Goal: Entertainment & Leisure: Consume media (video, audio)

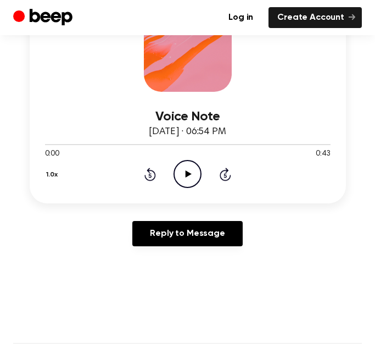
scroll to position [202, 0]
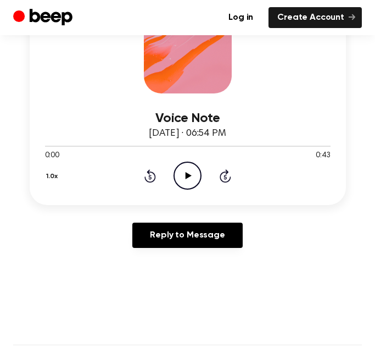
click at [184, 181] on icon "Play Audio" at bounding box center [188, 175] width 28 height 28
click at [188, 178] on icon "Pause Audio" at bounding box center [188, 175] width 28 height 28
click at [185, 170] on icon "Play Audio" at bounding box center [188, 175] width 28 height 28
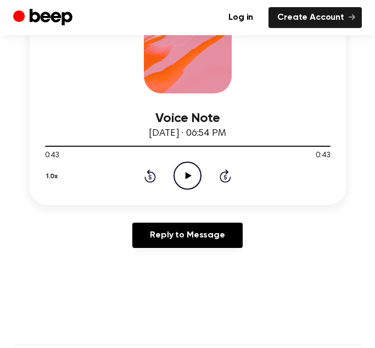
click at [183, 173] on icon "Play Audio" at bounding box center [188, 175] width 28 height 28
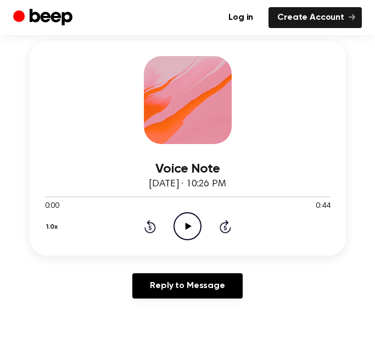
scroll to position [159, 0]
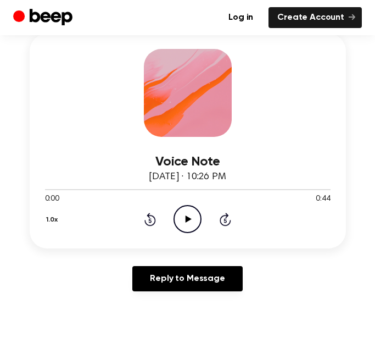
click at [185, 216] on icon "Play Audio" at bounding box center [188, 219] width 28 height 28
click at [184, 218] on icon "Pause Audio" at bounding box center [188, 219] width 28 height 28
click at [186, 221] on icon "Play Audio" at bounding box center [188, 219] width 28 height 28
click at [180, 218] on icon "Play Audio" at bounding box center [188, 219] width 28 height 28
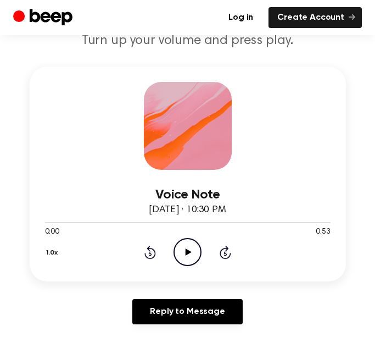
scroll to position [118, 0]
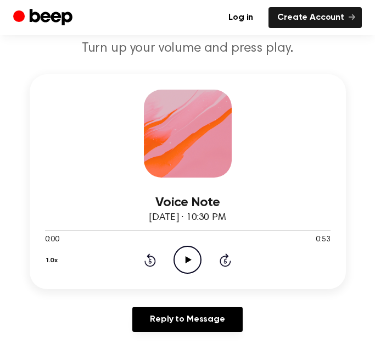
click at [187, 259] on icon at bounding box center [189, 259] width 6 height 7
click at [183, 260] on icon "Pause Audio" at bounding box center [188, 260] width 28 height 28
click at [183, 260] on icon "Play Audio" at bounding box center [188, 260] width 28 height 28
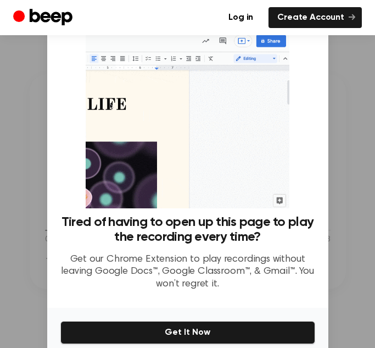
scroll to position [49, 0]
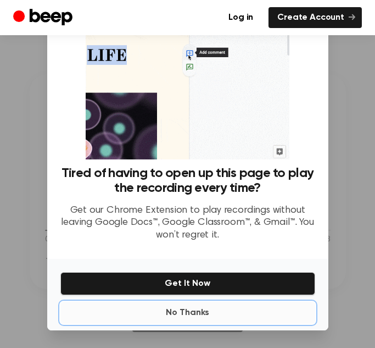
click at [183, 313] on button "No Thanks" at bounding box center [187, 313] width 255 height 22
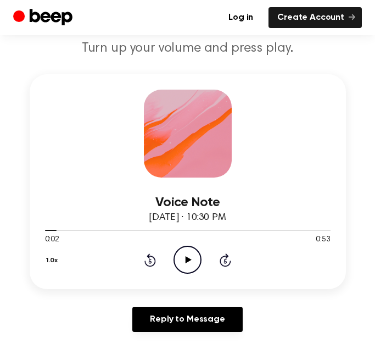
click at [184, 254] on icon "Play Audio" at bounding box center [188, 260] width 28 height 28
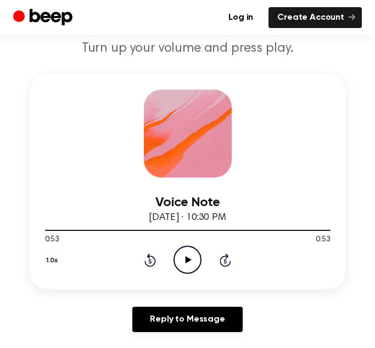
click at [187, 265] on icon "Play Audio" at bounding box center [188, 260] width 28 height 28
click at [187, 265] on icon "Pause Audio" at bounding box center [188, 260] width 28 height 28
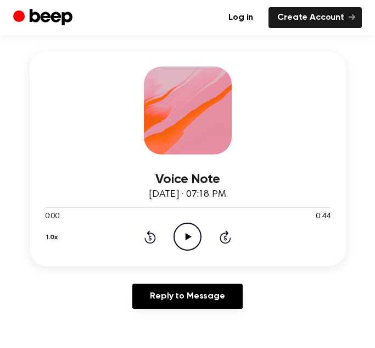
scroll to position [151, 0]
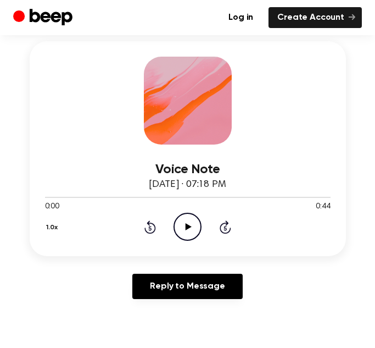
click at [190, 224] on icon "Play Audio" at bounding box center [188, 227] width 28 height 28
click at [187, 223] on icon "Pause Audio" at bounding box center [188, 227] width 28 height 28
click at [187, 223] on icon "Play Audio" at bounding box center [188, 227] width 28 height 28
click at [182, 227] on icon "Pause Audio" at bounding box center [188, 227] width 28 height 28
click at [182, 227] on icon "Play Audio" at bounding box center [188, 227] width 28 height 28
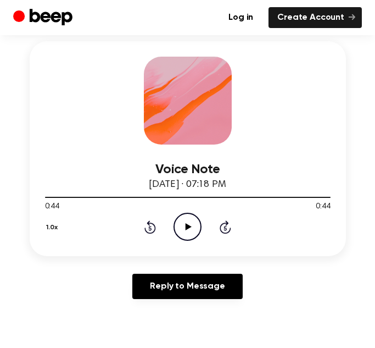
click at [182, 227] on icon "Play Audio" at bounding box center [188, 227] width 28 height 28
click at [185, 230] on icon "Play Audio" at bounding box center [188, 227] width 28 height 28
click at [187, 230] on icon "Pause Audio" at bounding box center [188, 227] width 28 height 28
click at [187, 230] on icon "Play Audio" at bounding box center [188, 227] width 28 height 28
click at [197, 217] on circle at bounding box center [187, 226] width 27 height 27
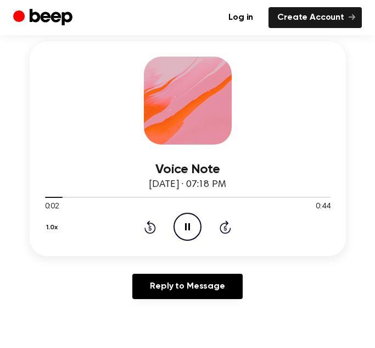
click at [227, 220] on icon "Skip 5 seconds" at bounding box center [225, 227] width 12 height 14
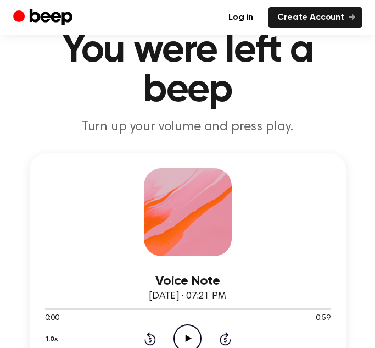
scroll to position [68, 0]
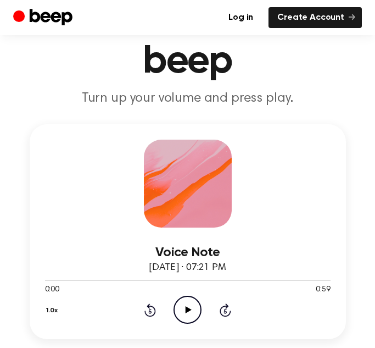
click at [186, 309] on icon at bounding box center [189, 309] width 6 height 7
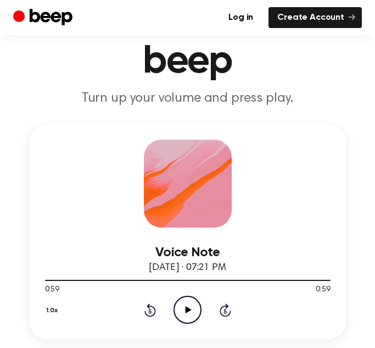
click at [198, 303] on icon "Play Audio" at bounding box center [188, 310] width 28 height 28
click at [149, 308] on icon at bounding box center [150, 309] width 12 height 13
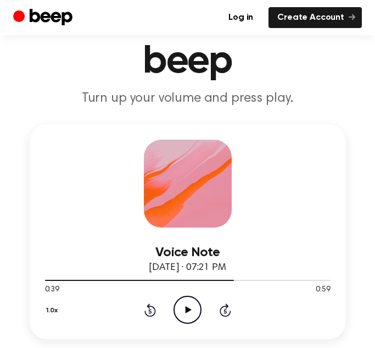
click at [185, 314] on icon "Play Audio" at bounding box center [188, 310] width 28 height 28
click at [147, 310] on icon "Rewind 5 seconds" at bounding box center [150, 310] width 12 height 14
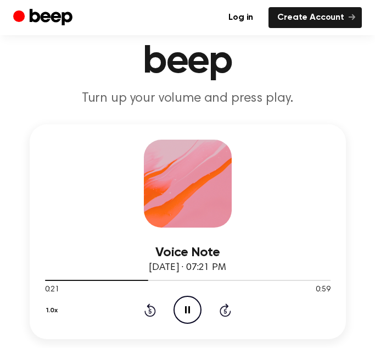
click at [147, 310] on icon "Rewind 5 seconds" at bounding box center [150, 310] width 12 height 14
click at [181, 304] on icon "Pause Audio" at bounding box center [188, 310] width 28 height 28
click at [152, 307] on icon at bounding box center [150, 309] width 12 height 13
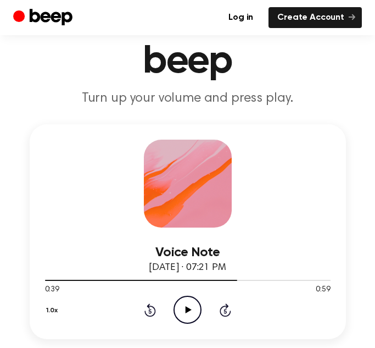
click at [152, 307] on icon at bounding box center [150, 309] width 12 height 13
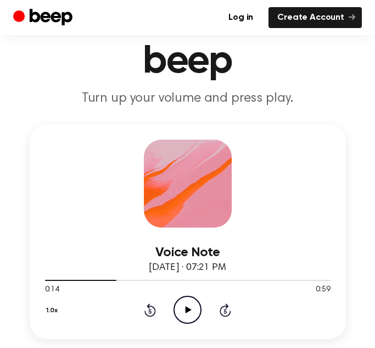
click at [149, 315] on icon at bounding box center [150, 309] width 12 height 13
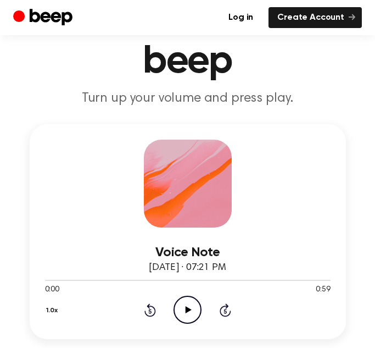
click at [149, 315] on icon at bounding box center [150, 309] width 12 height 13
click at [183, 309] on icon "Play Audio" at bounding box center [188, 310] width 28 height 28
click at [193, 309] on icon "Pause Audio" at bounding box center [188, 310] width 28 height 28
click at [193, 309] on icon "Play Audio" at bounding box center [188, 310] width 28 height 28
click at [193, 309] on icon "Pause Audio" at bounding box center [188, 310] width 28 height 28
